Goal: Transaction & Acquisition: Purchase product/service

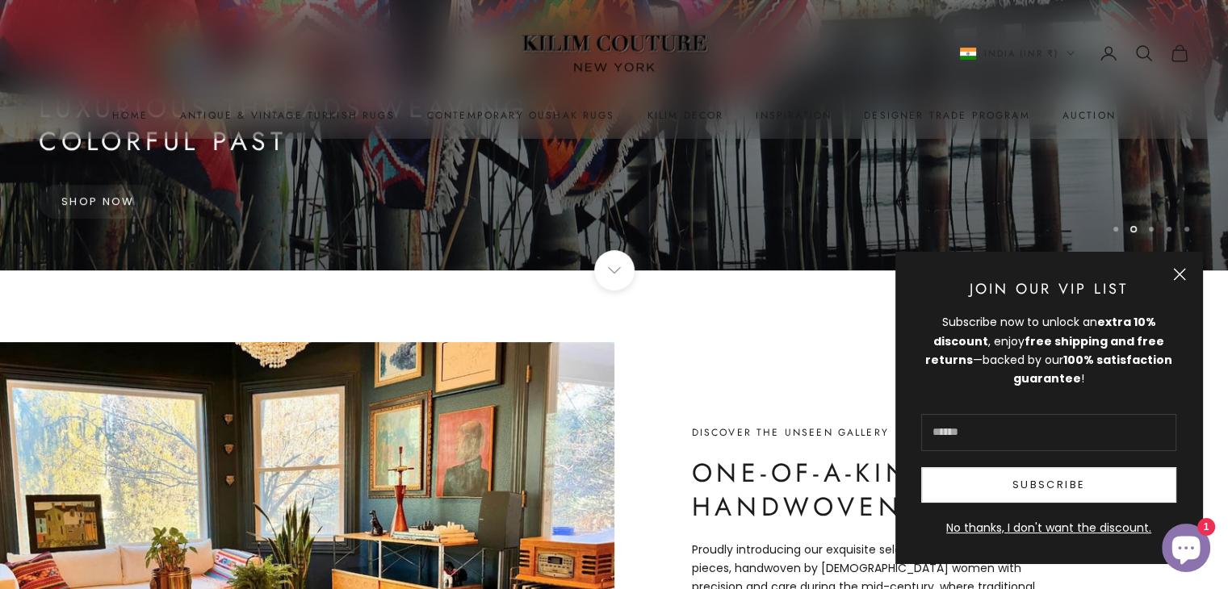
scroll to position [77, 0]
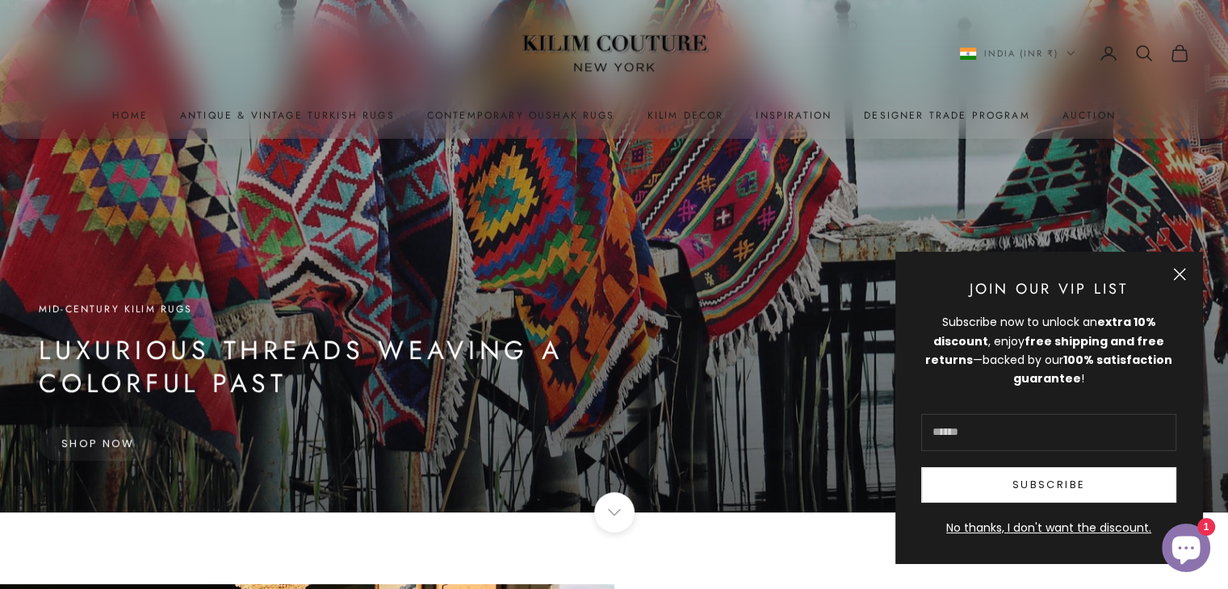
click at [1176, 273] on button "Close" at bounding box center [1179, 274] width 13 height 13
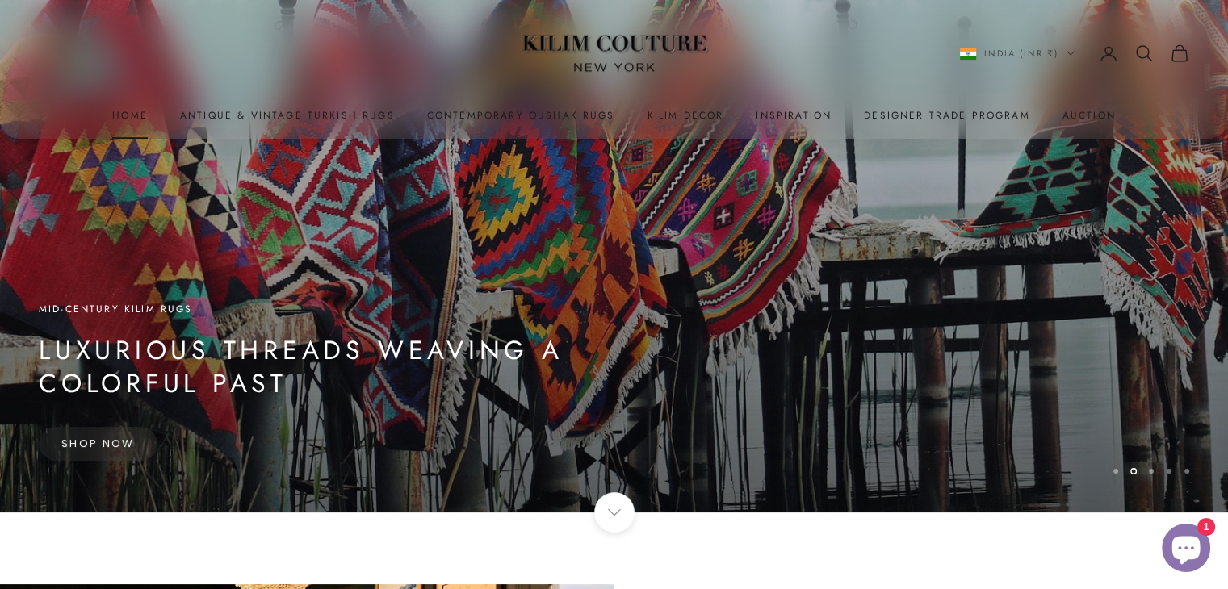
click at [131, 108] on link "Home" at bounding box center [130, 115] width 36 height 16
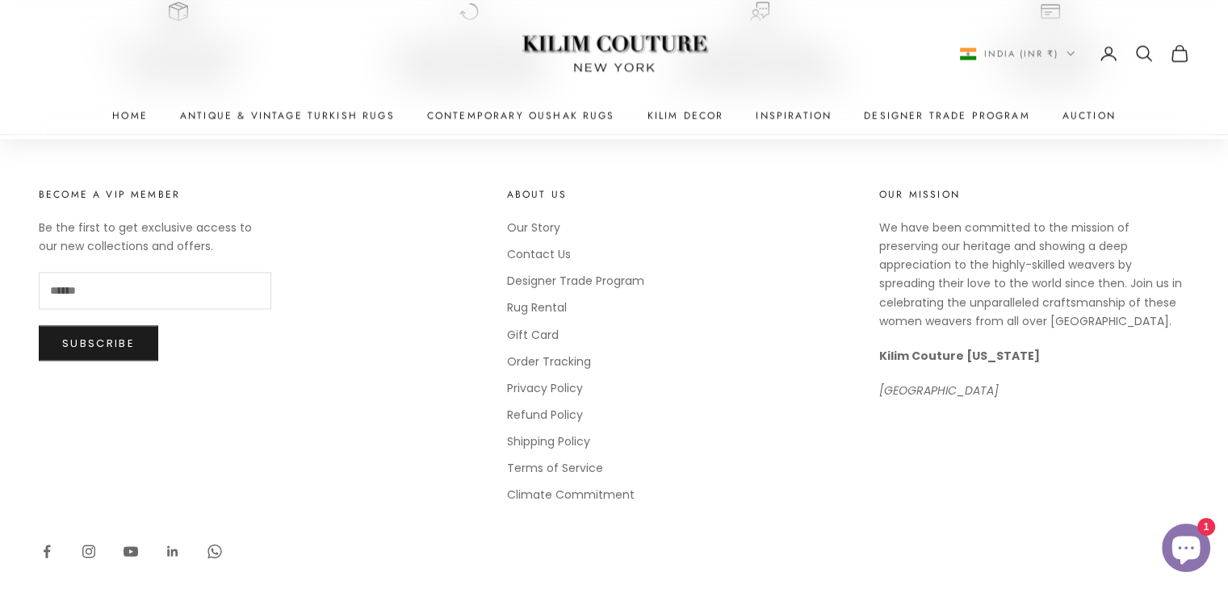
scroll to position [1776, 0]
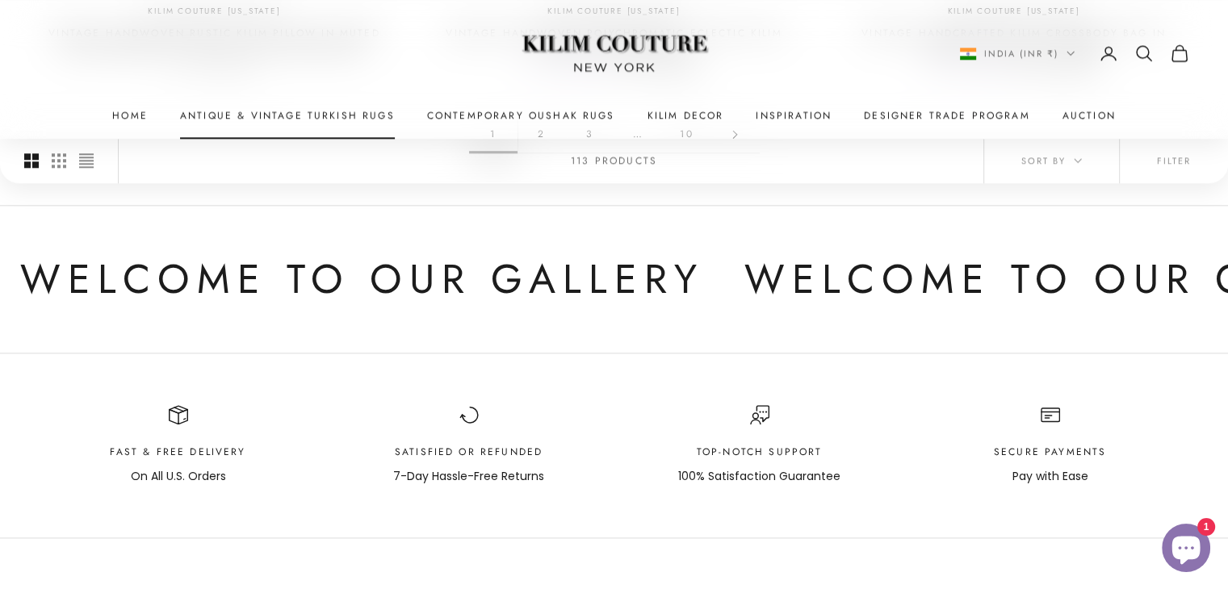
click at [368, 114] on link "Antique & Vintage Turkish Rugs" at bounding box center [287, 115] width 215 height 16
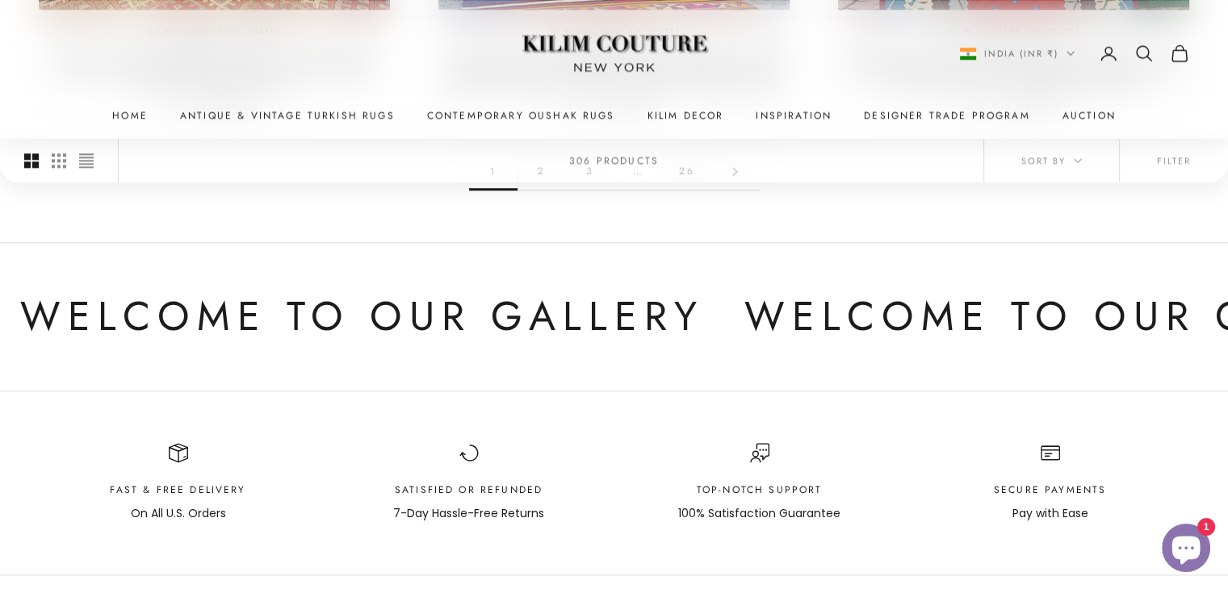
scroll to position [1534, 0]
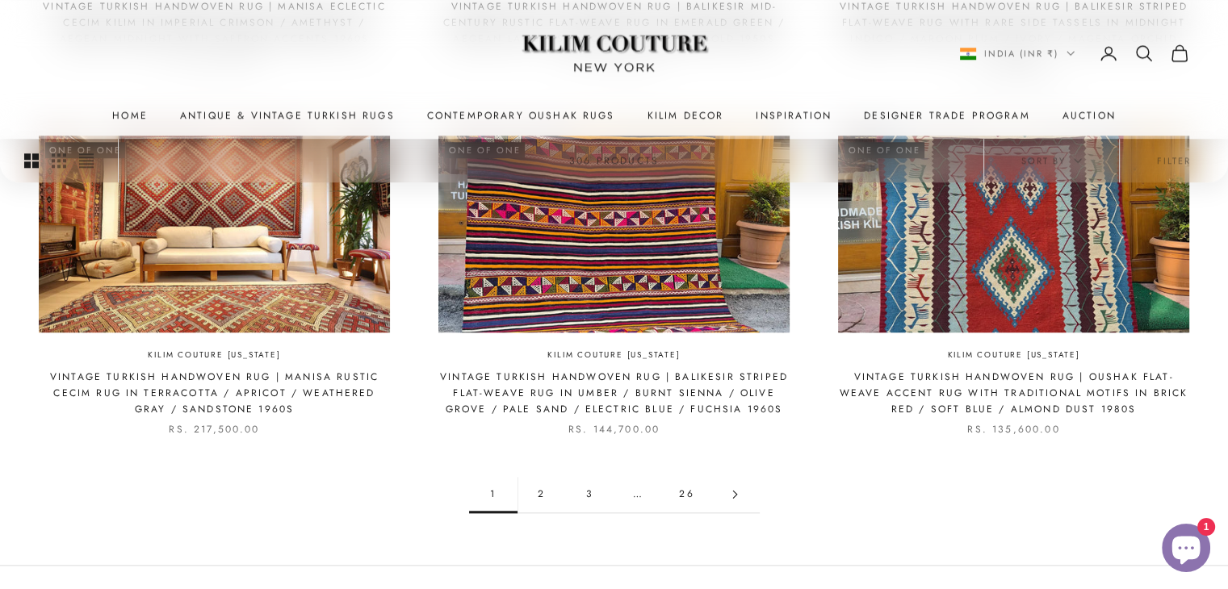
click at [530, 476] on link "2" at bounding box center [541, 494] width 48 height 36
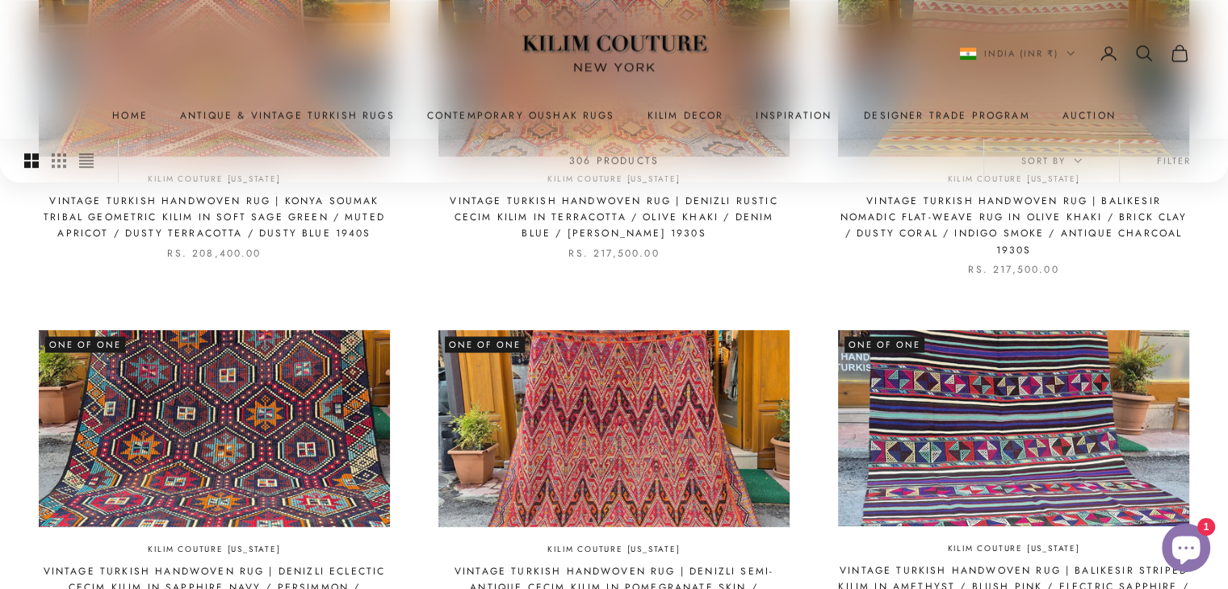
scroll to position [1211, 0]
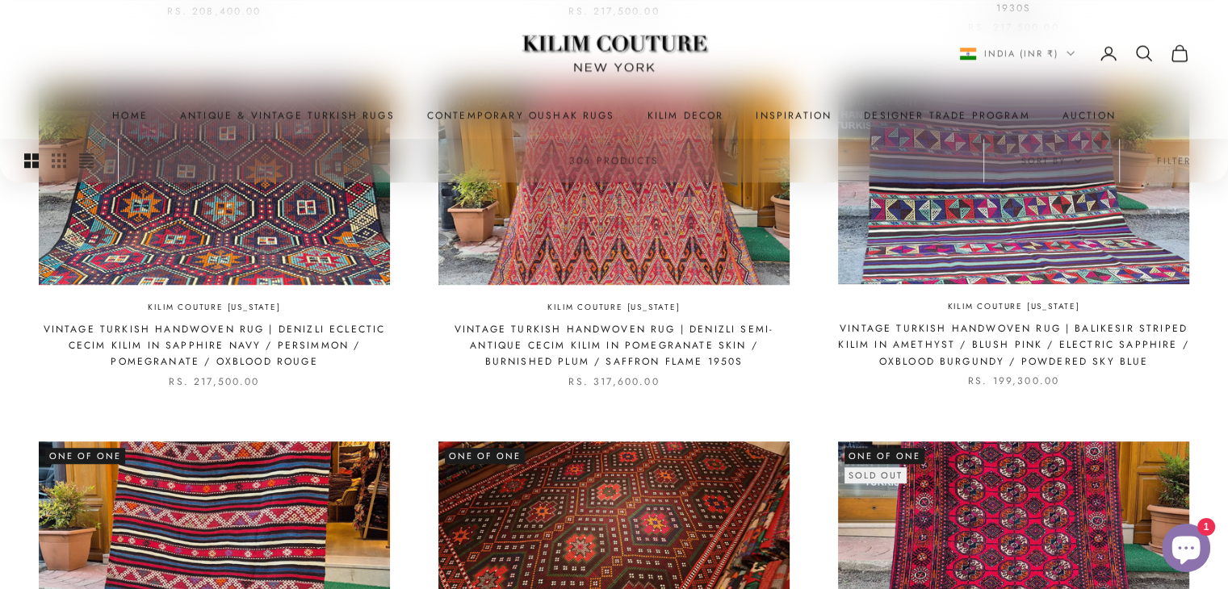
click at [721, 495] on img at bounding box center [613, 540] width 351 height 197
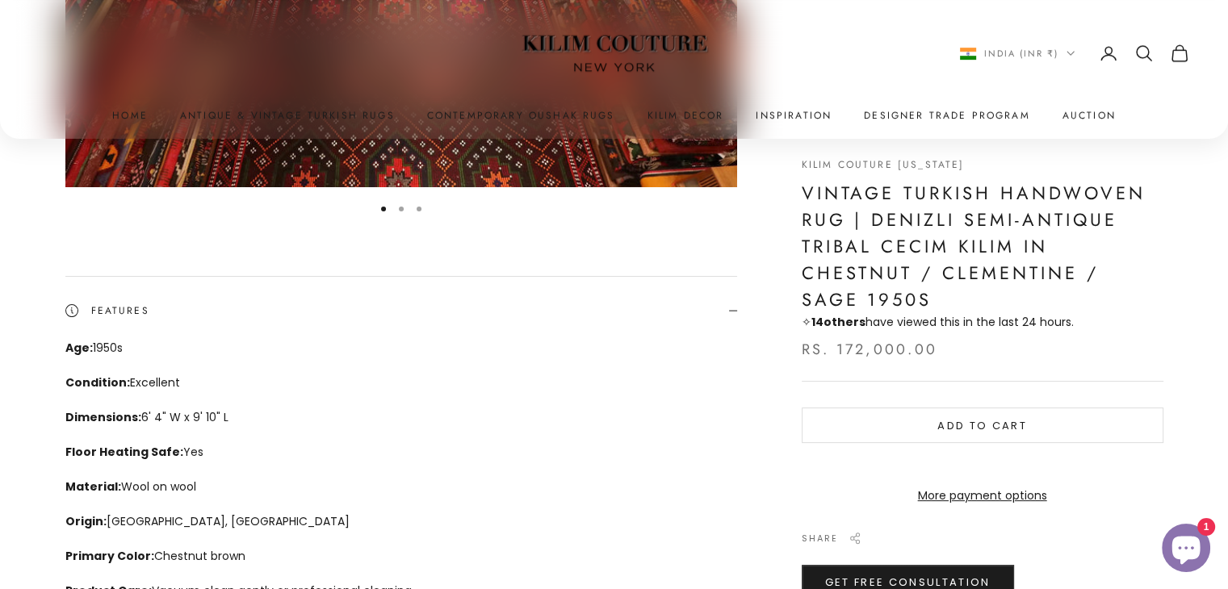
scroll to position [81, 0]
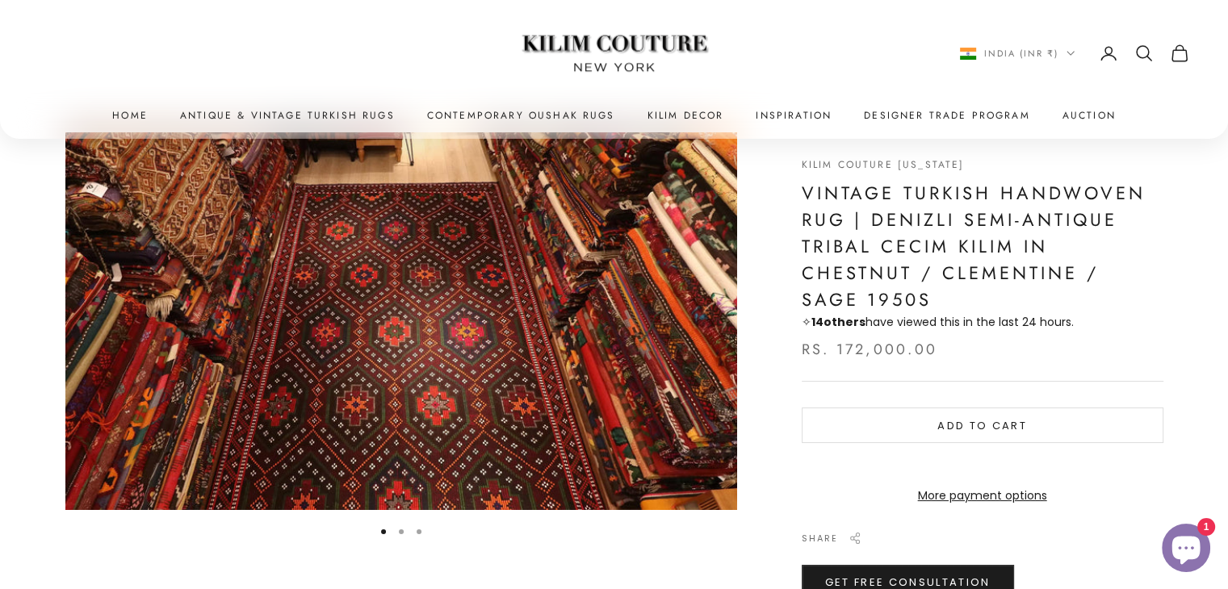
click at [721, 324] on img "Item 1 of 3" at bounding box center [401, 321] width 672 height 378
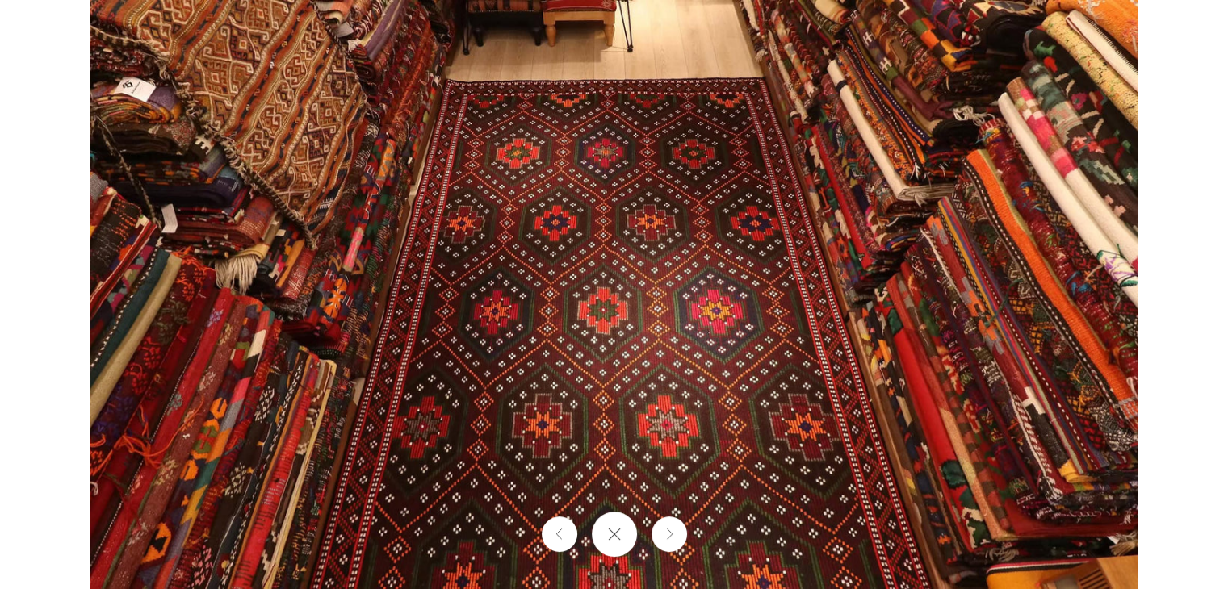
click at [768, 315] on img at bounding box center [614, 294] width 1048 height 589
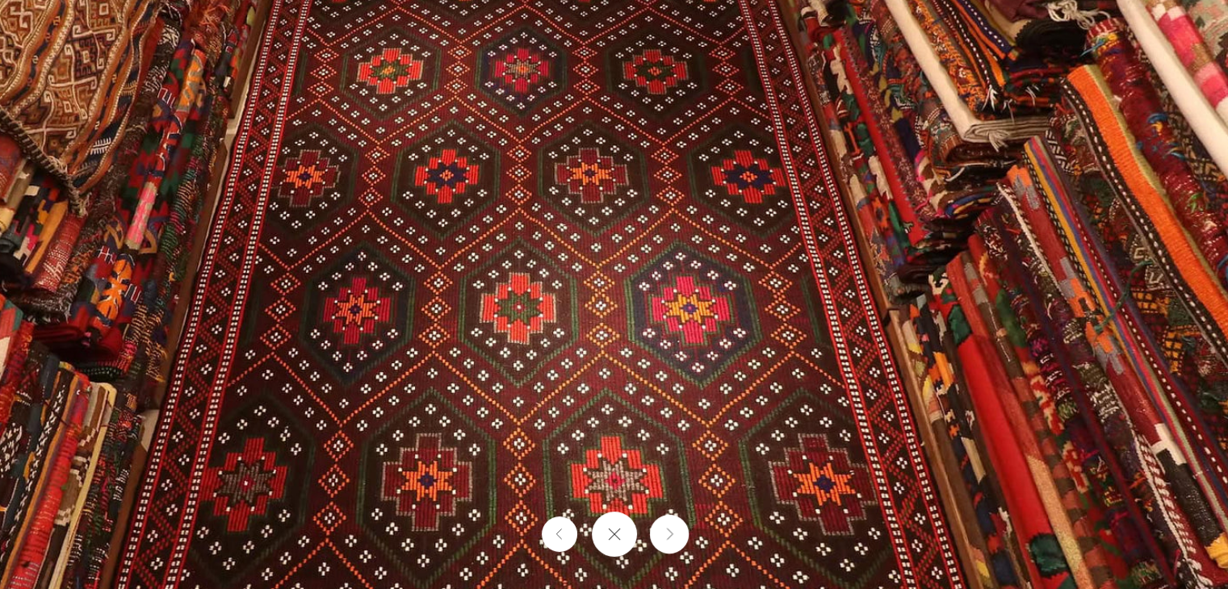
click at [676, 540] on button "Next" at bounding box center [668, 534] width 39 height 39
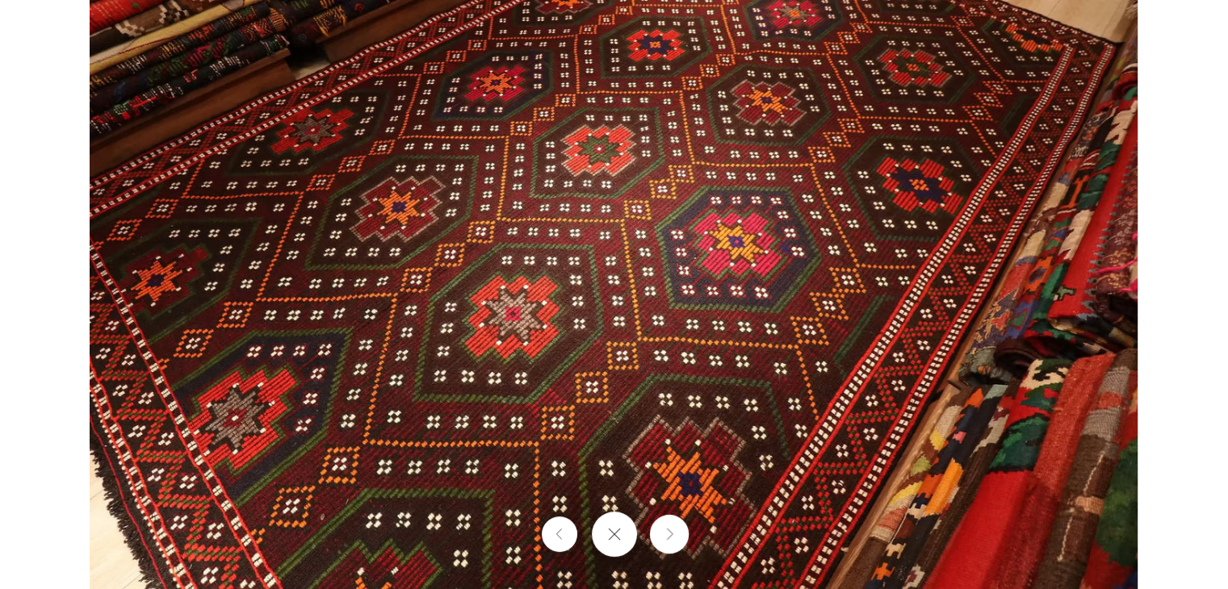
click at [676, 546] on button "Next" at bounding box center [668, 534] width 39 height 39
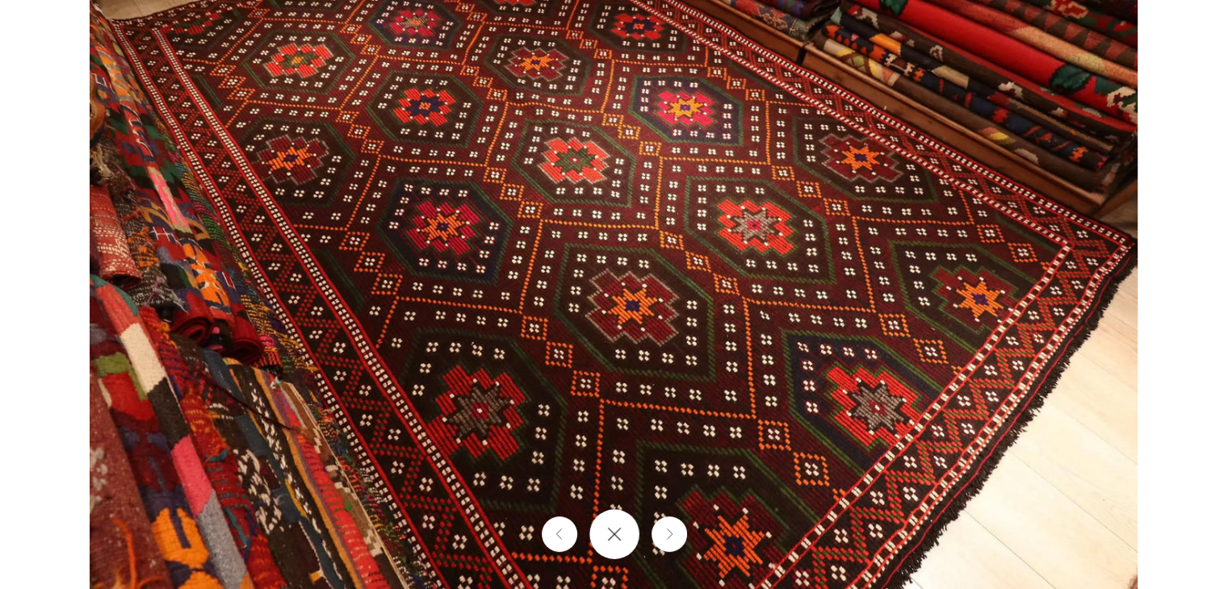
click at [609, 534] on icon "Close gallery" at bounding box center [614, 534] width 15 height 15
